Goal: Information Seeking & Learning: Learn about a topic

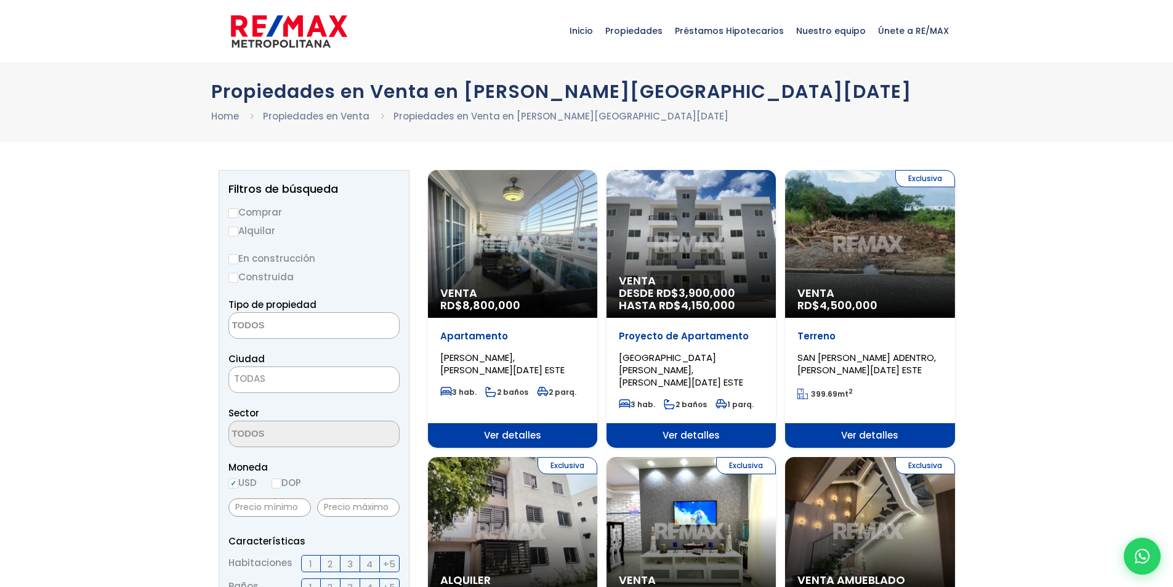
select select
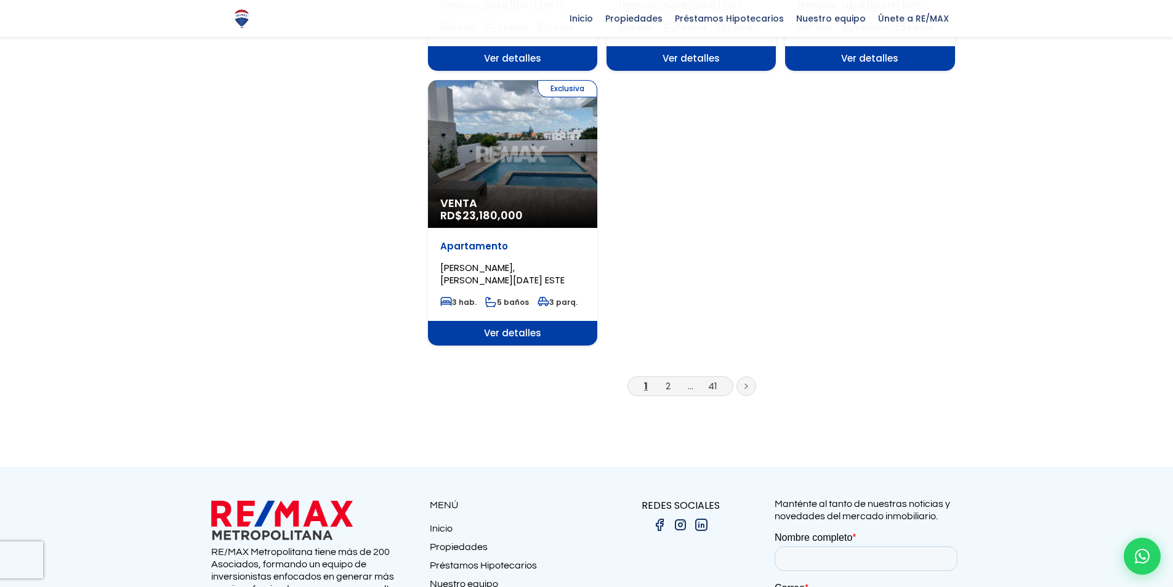
scroll to position [1539, 0]
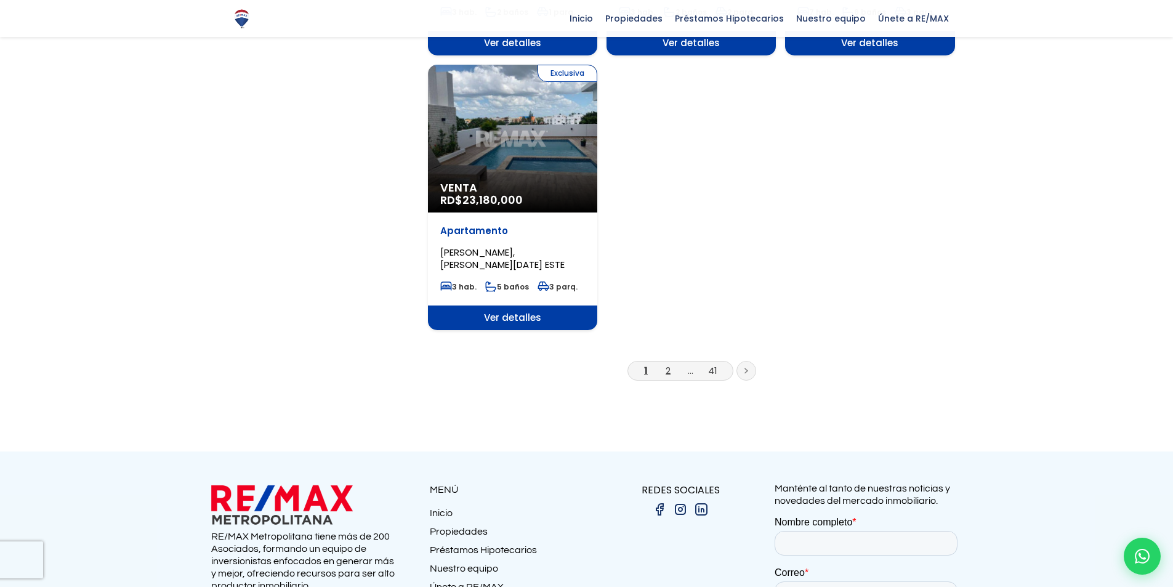
click at [668, 364] on link "2" at bounding box center [668, 370] width 5 height 13
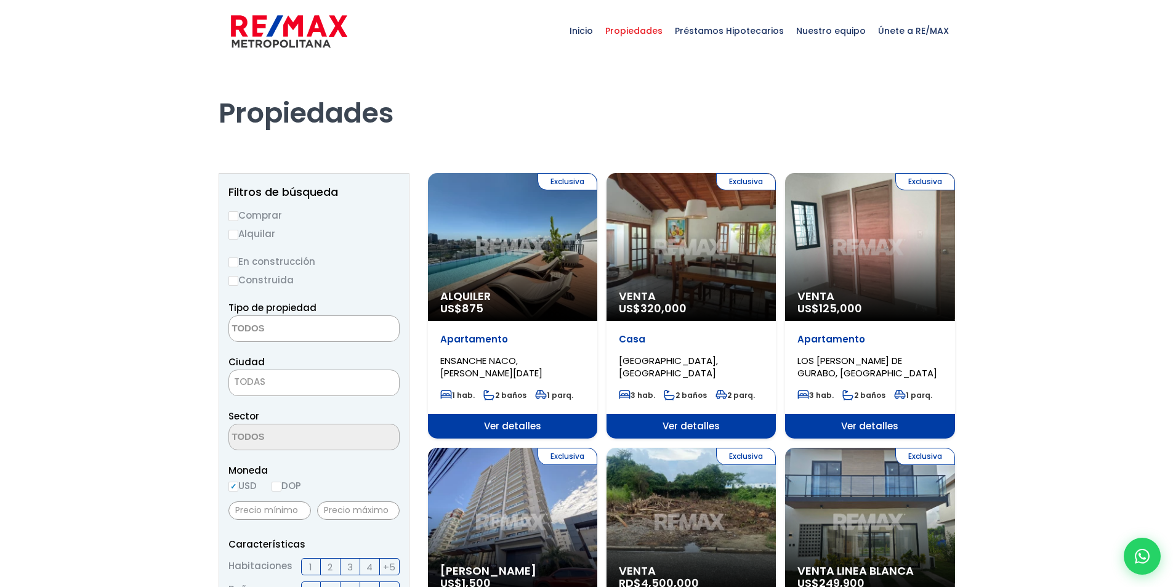
select select
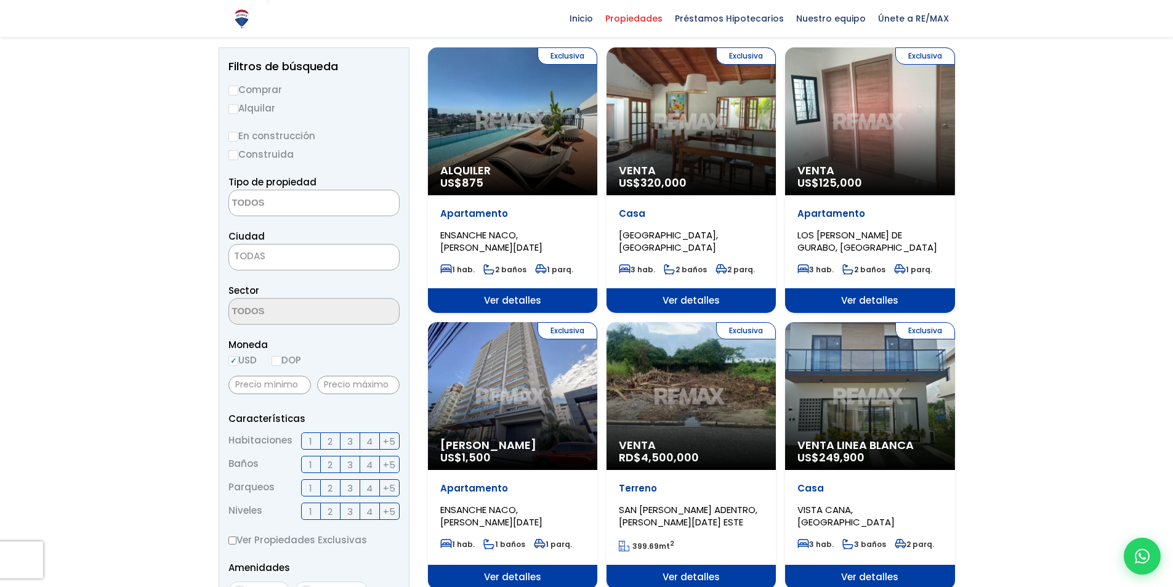
scroll to position [123, 0]
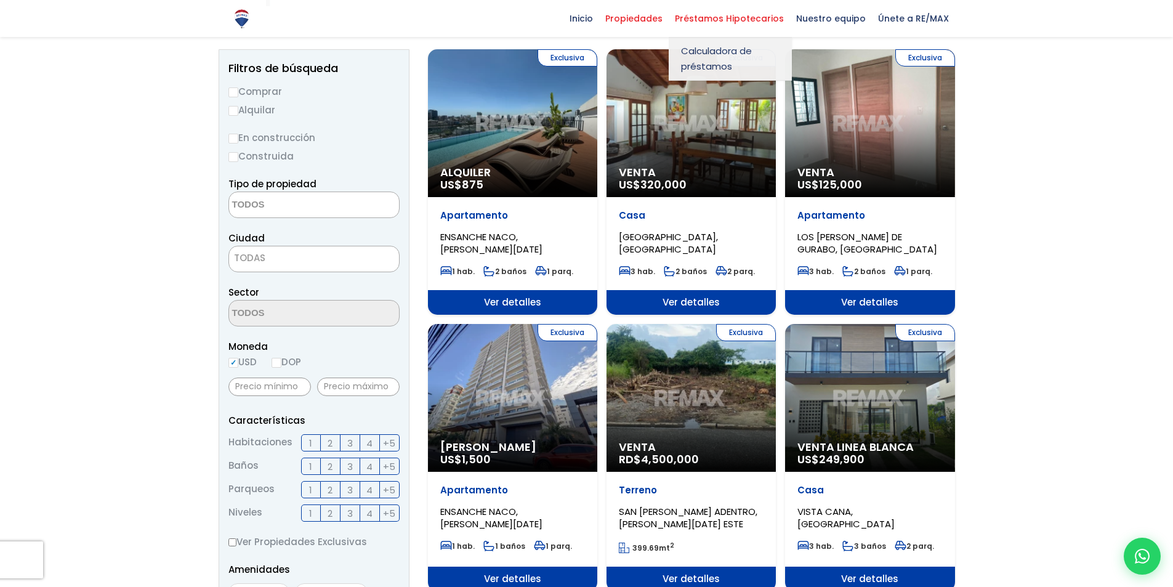
click at [714, 18] on span "Préstamos Hipotecarios" at bounding box center [729, 18] width 121 height 18
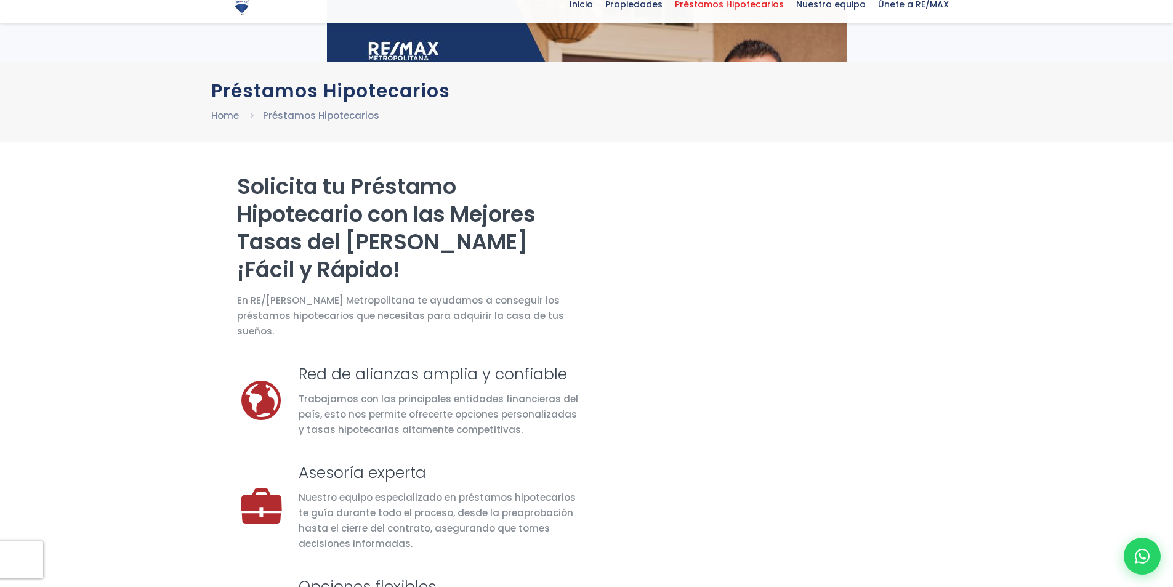
scroll to position [132, 0]
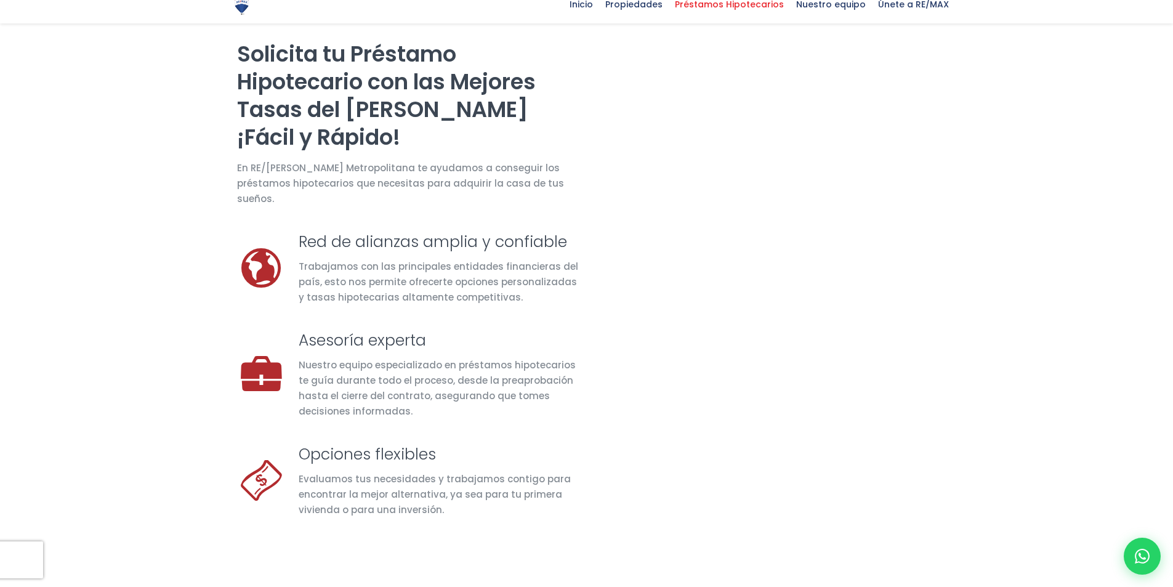
select select "US"
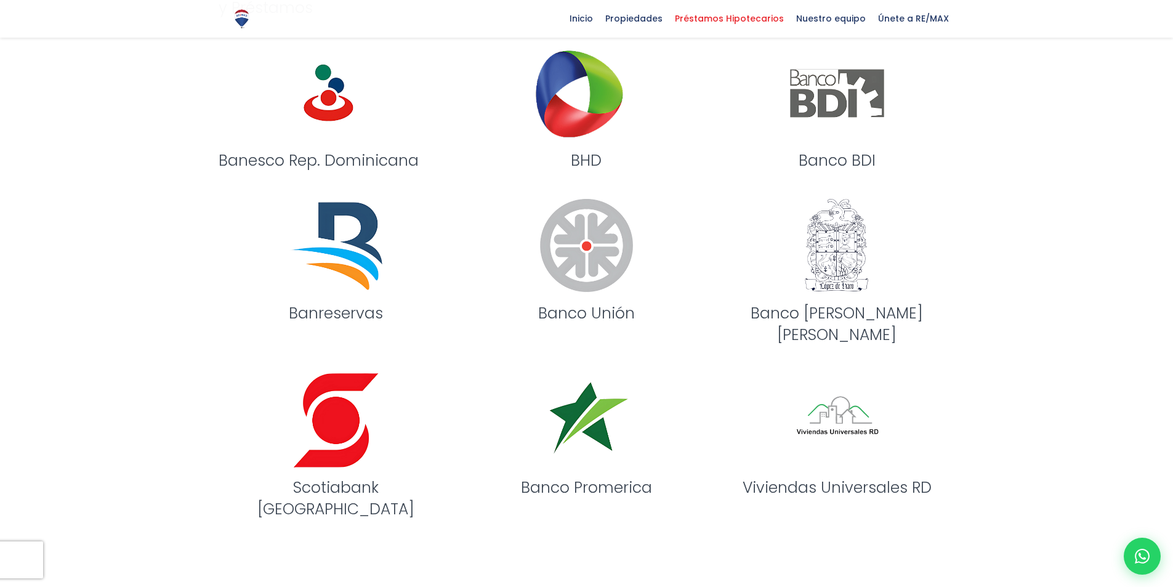
scroll to position [1170, 0]
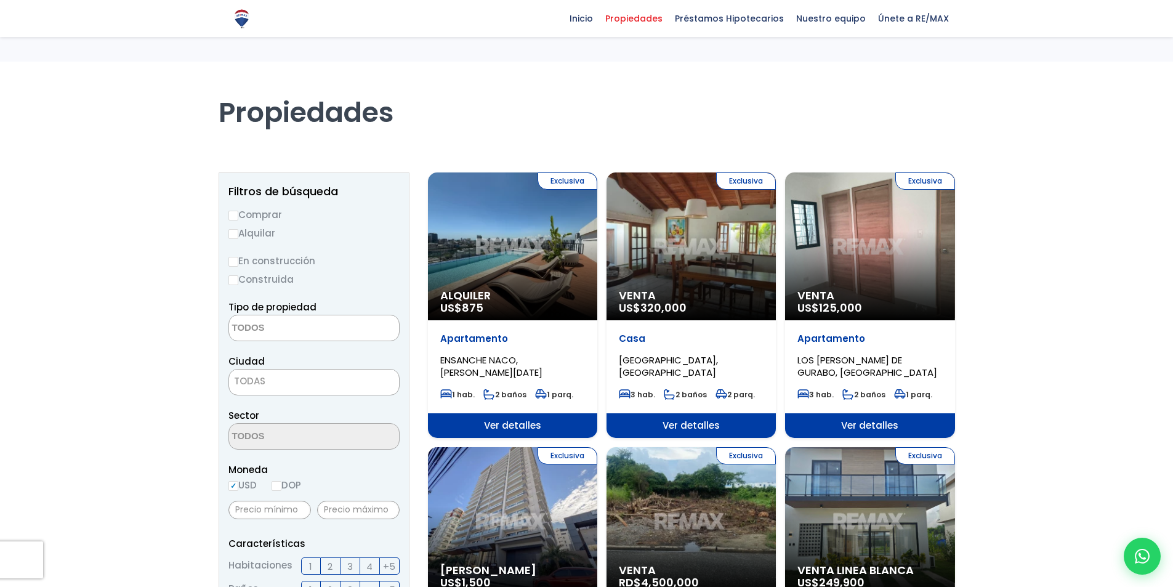
select select
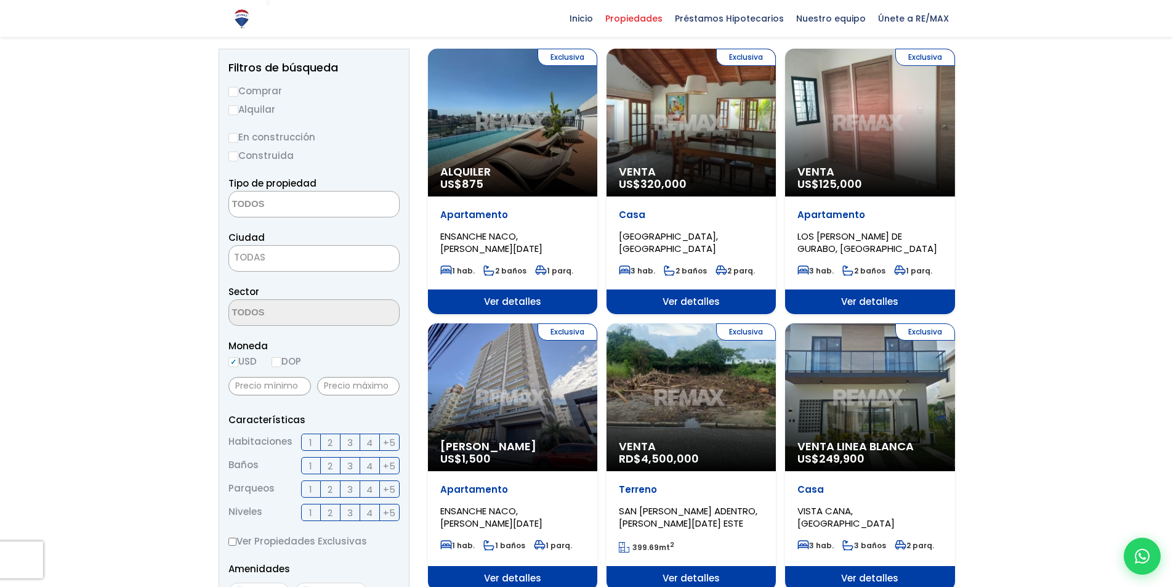
scroll to position [123, 0]
